Goal: Check status

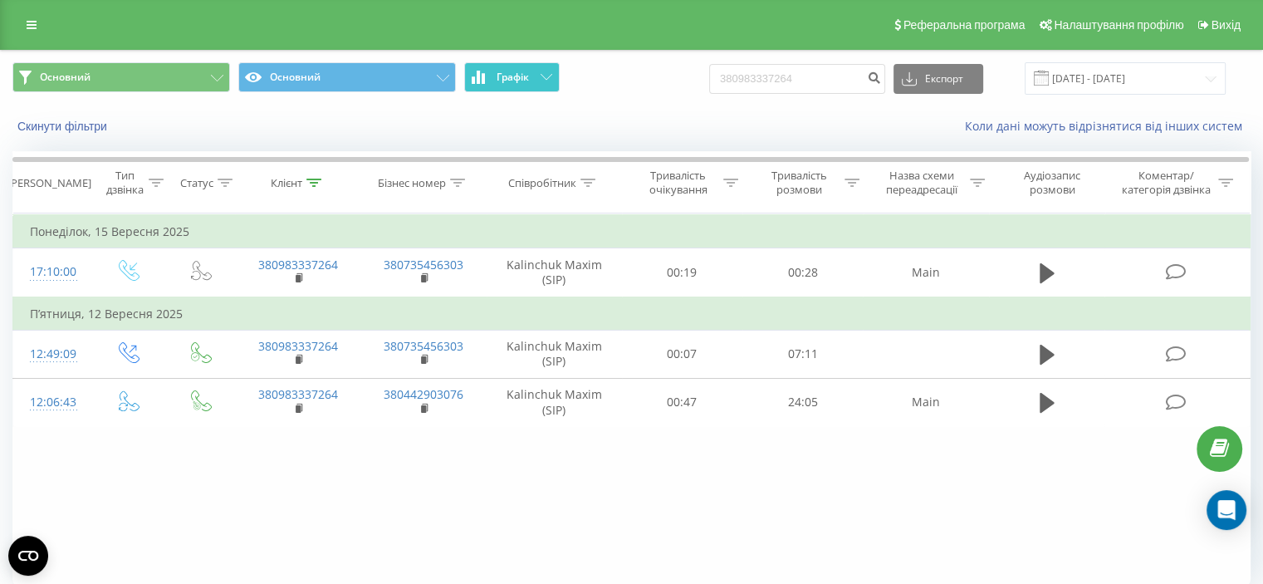
click at [543, 82] on button "Графік" at bounding box center [512, 77] width 96 height 30
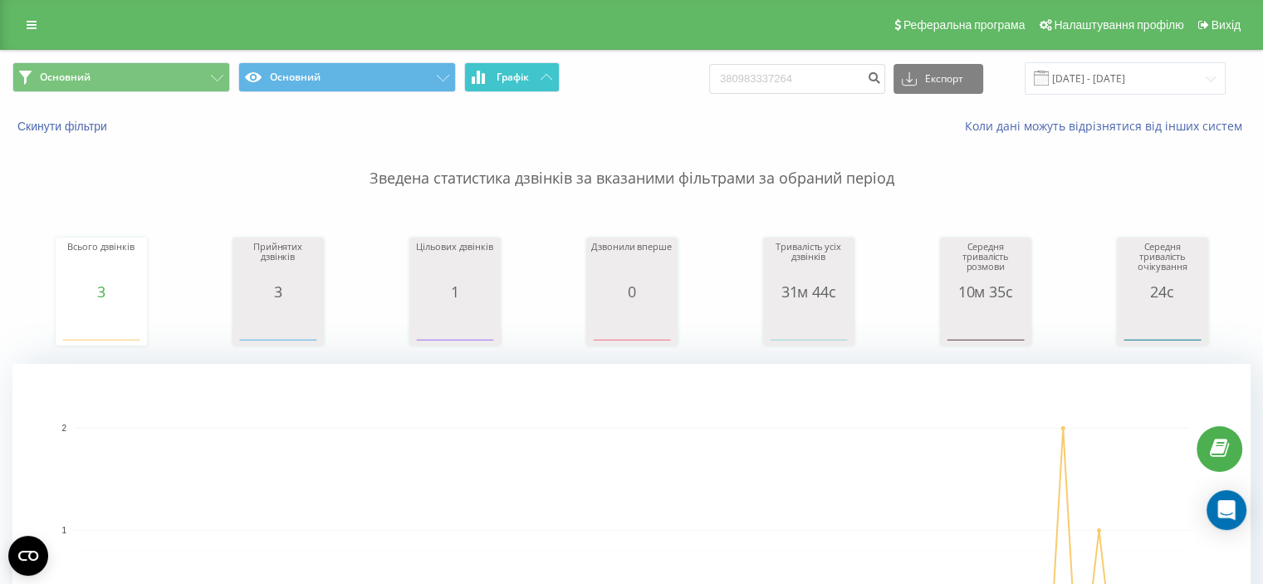
click at [543, 82] on button "Графік" at bounding box center [512, 77] width 96 height 30
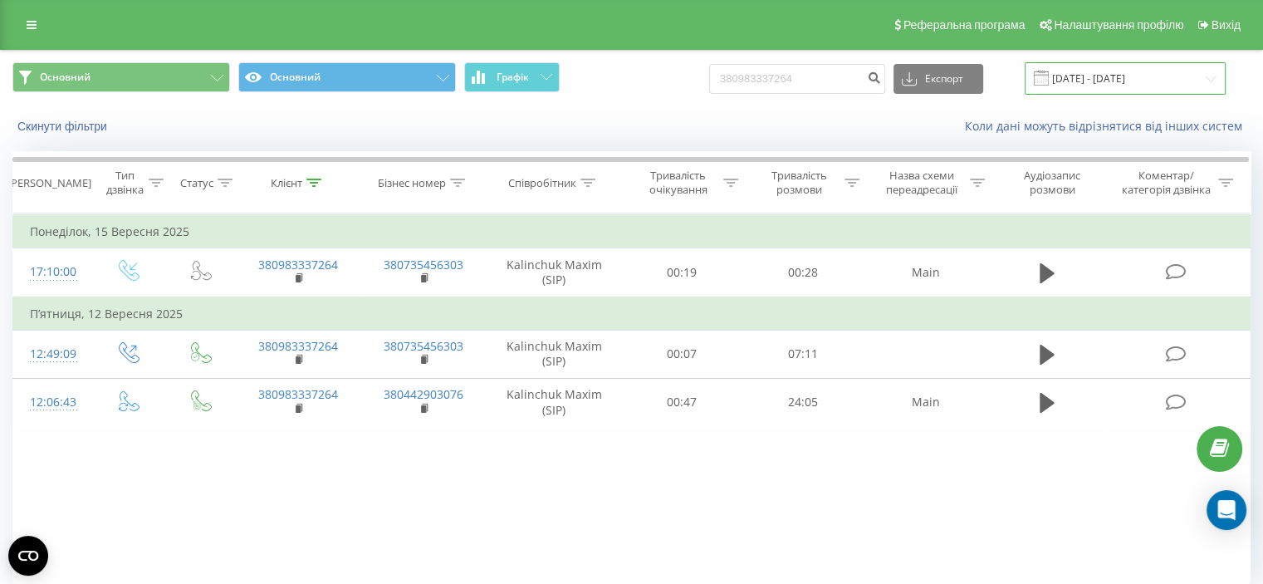
click at [1068, 79] on input "[DATE] - [DATE]" at bounding box center [1125, 78] width 201 height 32
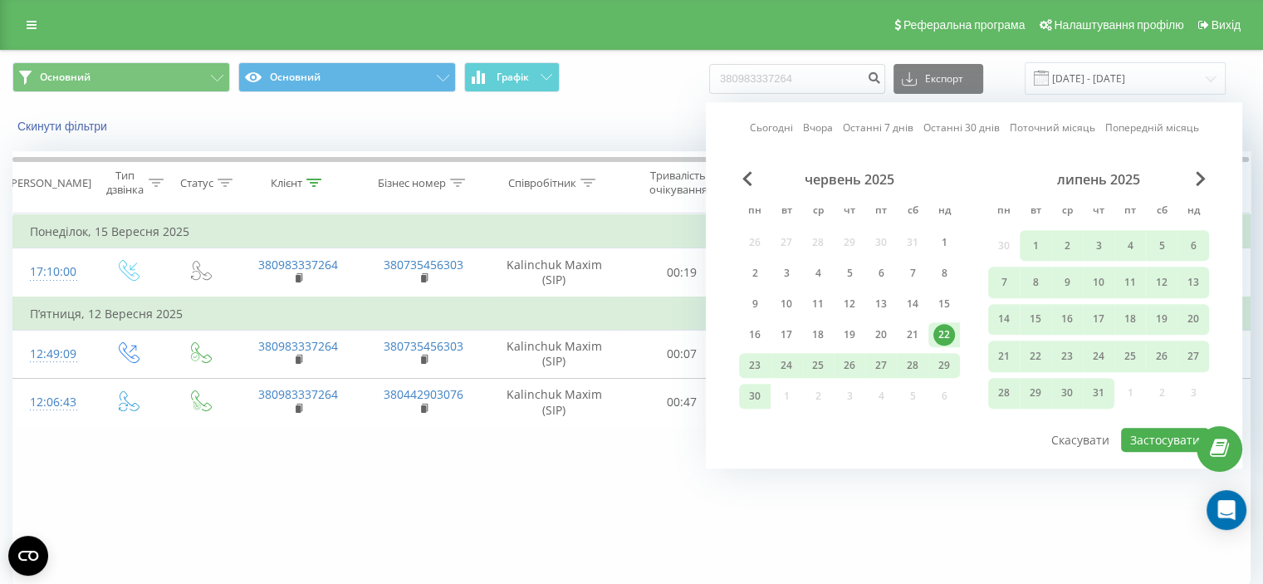
click at [654, 115] on div "Скинути фільтри Коли дані можуть відрізнятися вiд інших систем" at bounding box center [632, 126] width 1262 height 40
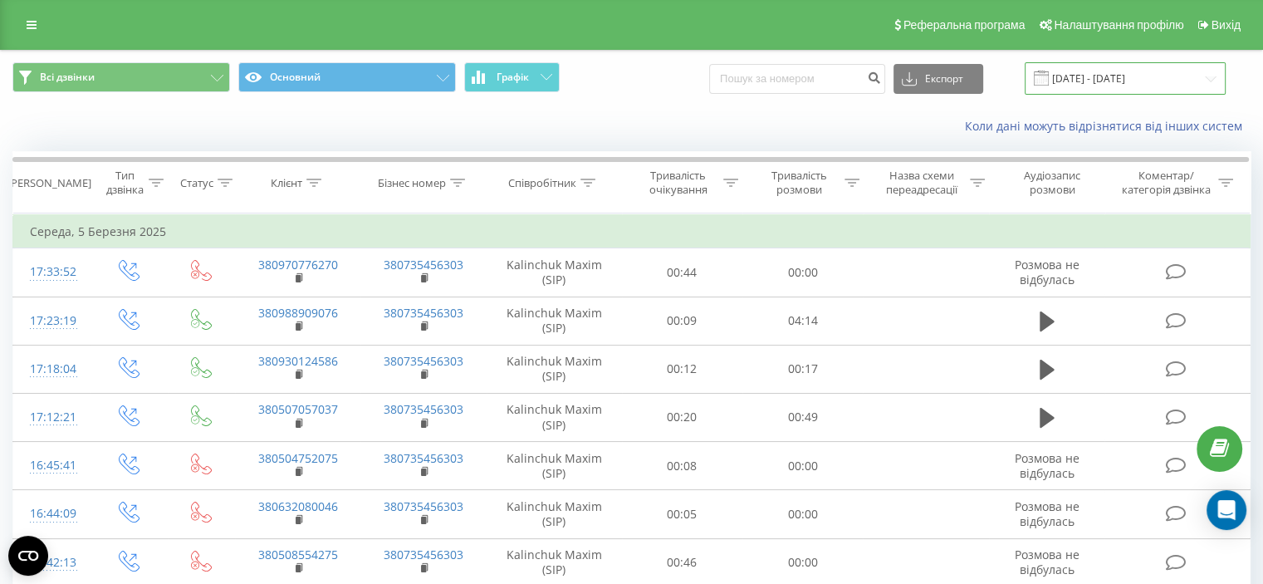
click at [1121, 79] on input "[DATE] - [DATE]" at bounding box center [1125, 78] width 201 height 32
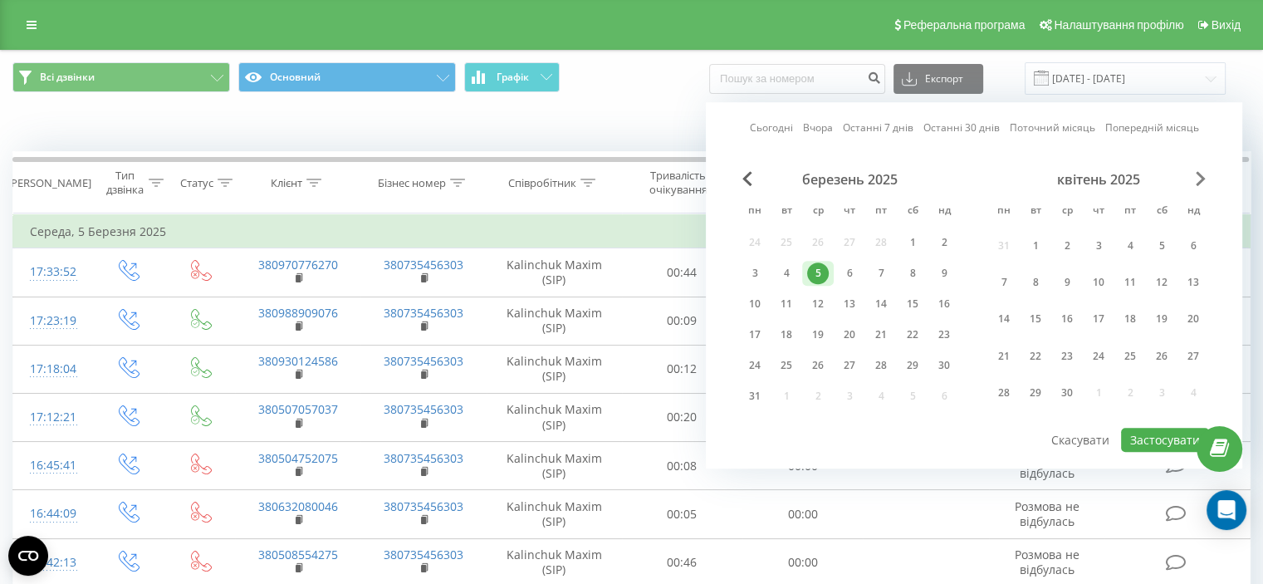
click at [1197, 177] on span "Next Month" at bounding box center [1201, 178] width 10 height 15
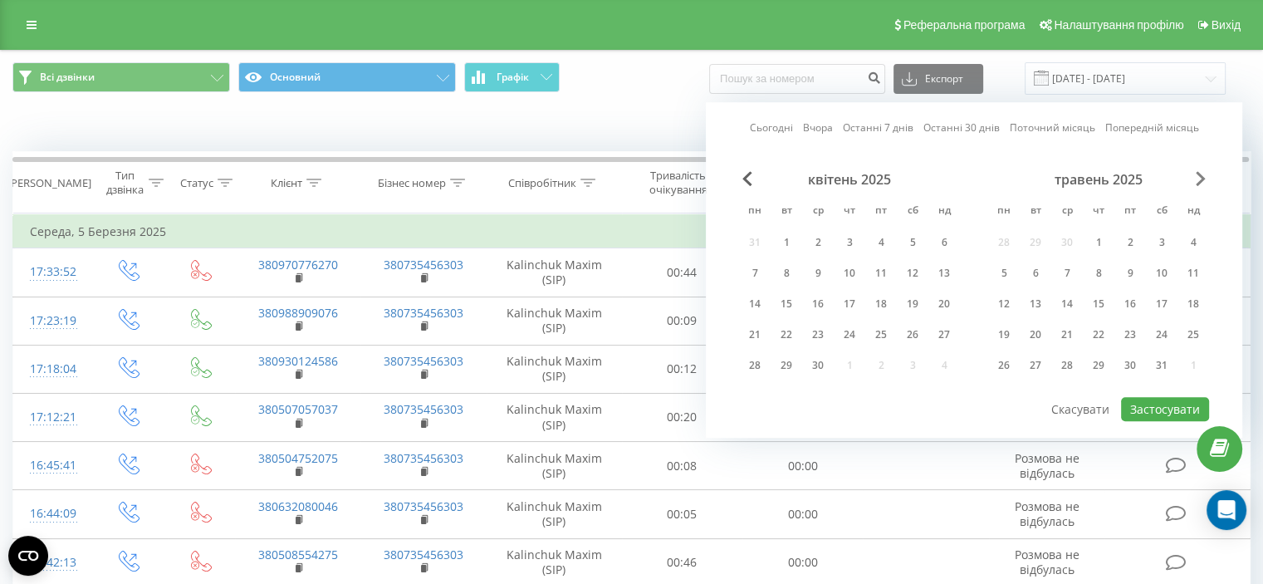
click at [1197, 177] on span "Next Month" at bounding box center [1201, 178] width 10 height 15
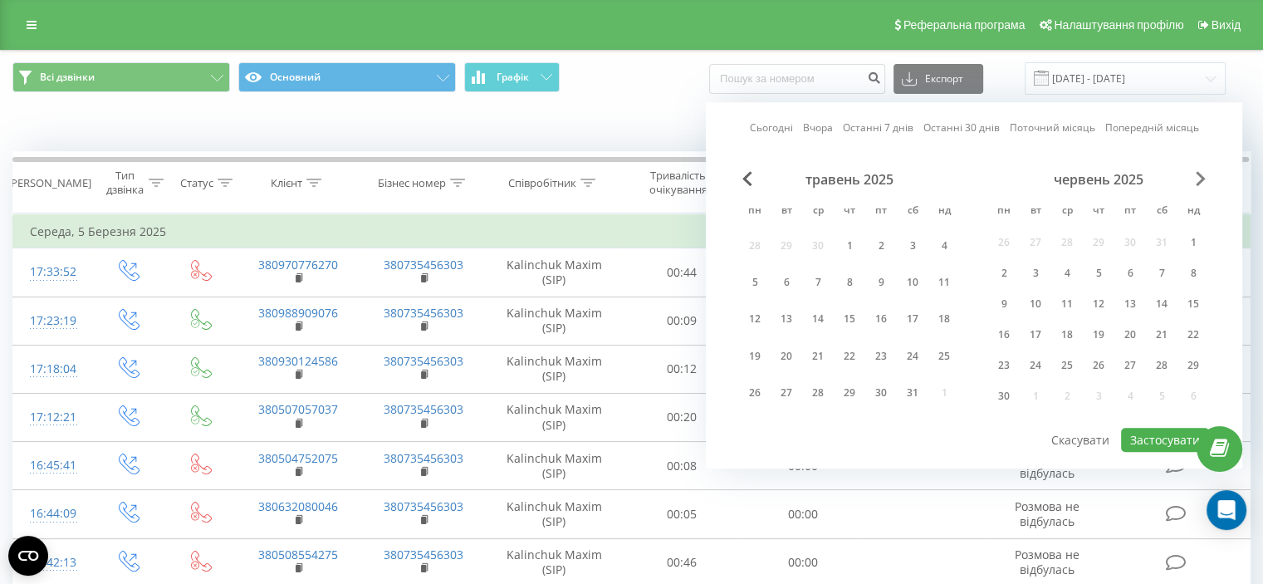
click at [1197, 177] on span "Next Month" at bounding box center [1201, 178] width 10 height 15
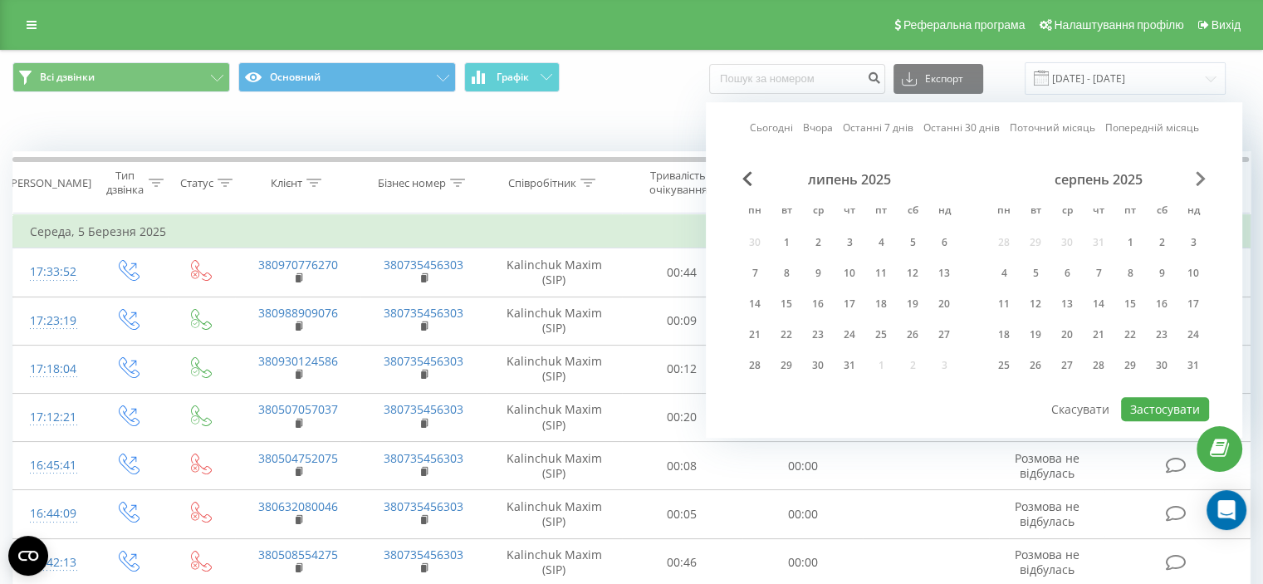
click at [1197, 177] on span "Next Month" at bounding box center [1201, 178] width 10 height 15
click at [746, 182] on span "Previous Month" at bounding box center [747, 178] width 10 height 15
click at [781, 333] on div "23" at bounding box center [787, 335] width 22 height 22
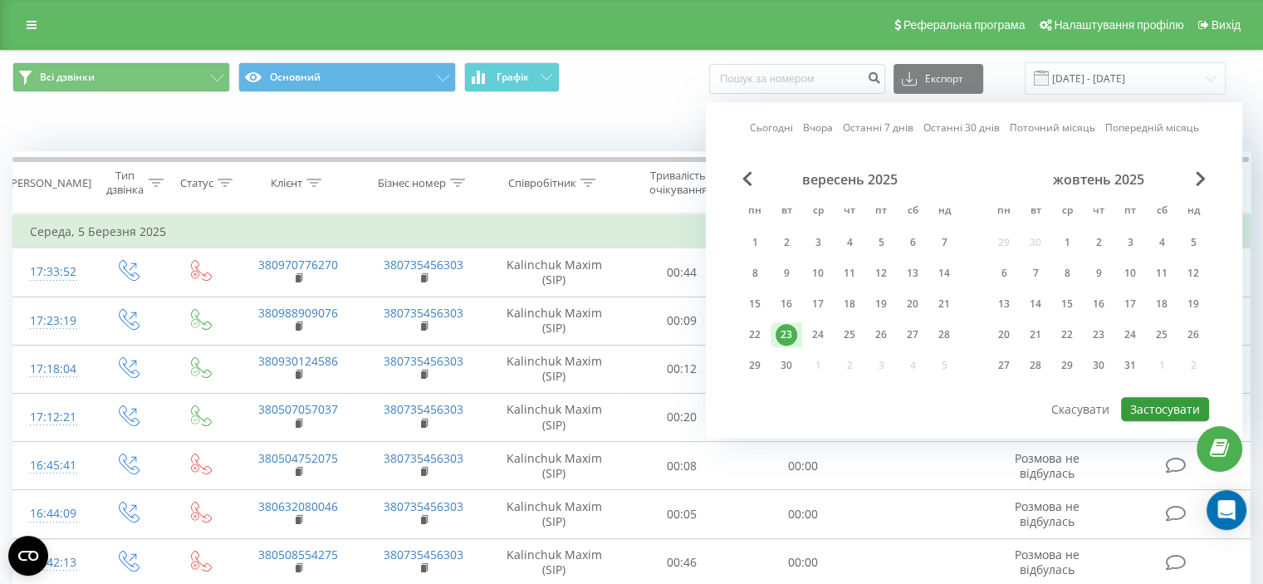
click at [1182, 404] on button "Застосувати" at bounding box center [1165, 409] width 88 height 24
type input "23.09.2025 - 23.09.2025"
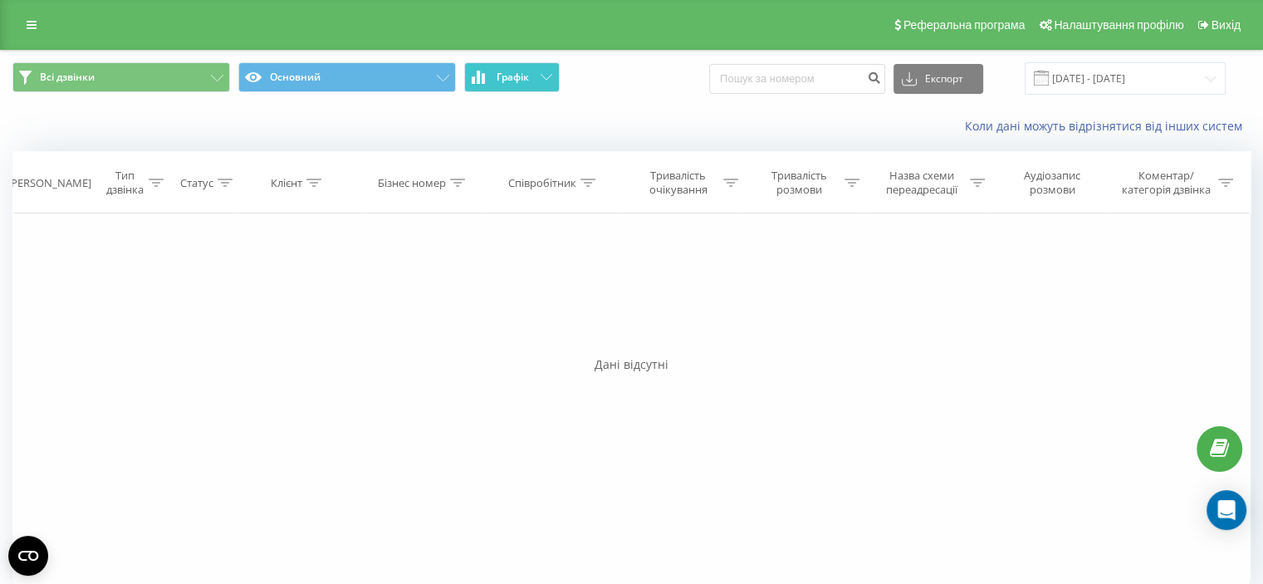
click at [522, 76] on span "Графік" at bounding box center [513, 77] width 32 height 12
